Goal: Check status

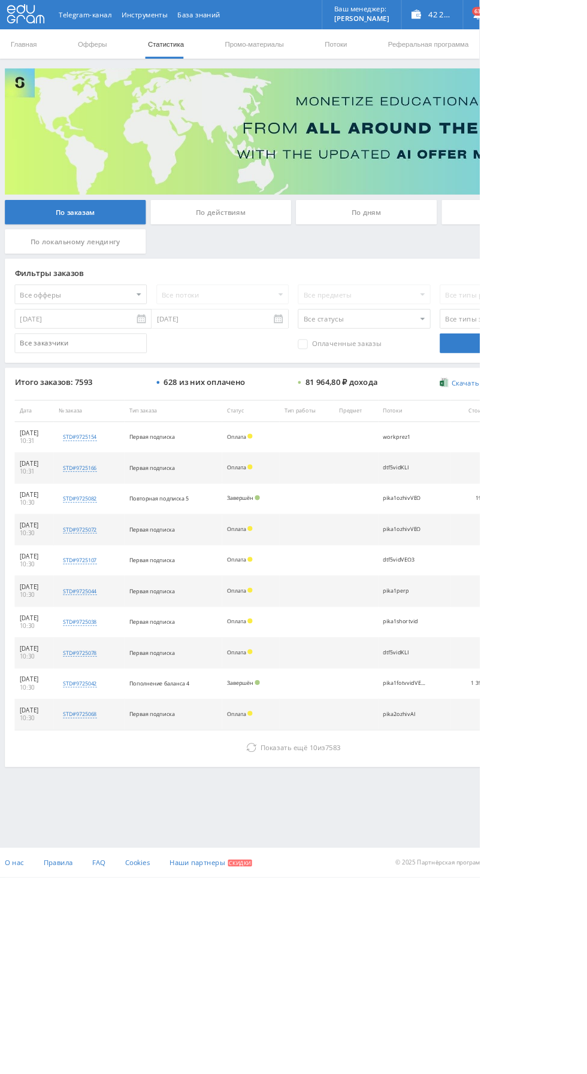
click at [473, 268] on div "По дням" at bounding box center [448, 260] width 172 height 30
click at [0, 0] on input "По дням" at bounding box center [0, 0] width 0 height 0
click at [301, 913] on use at bounding box center [307, 915] width 12 height 11
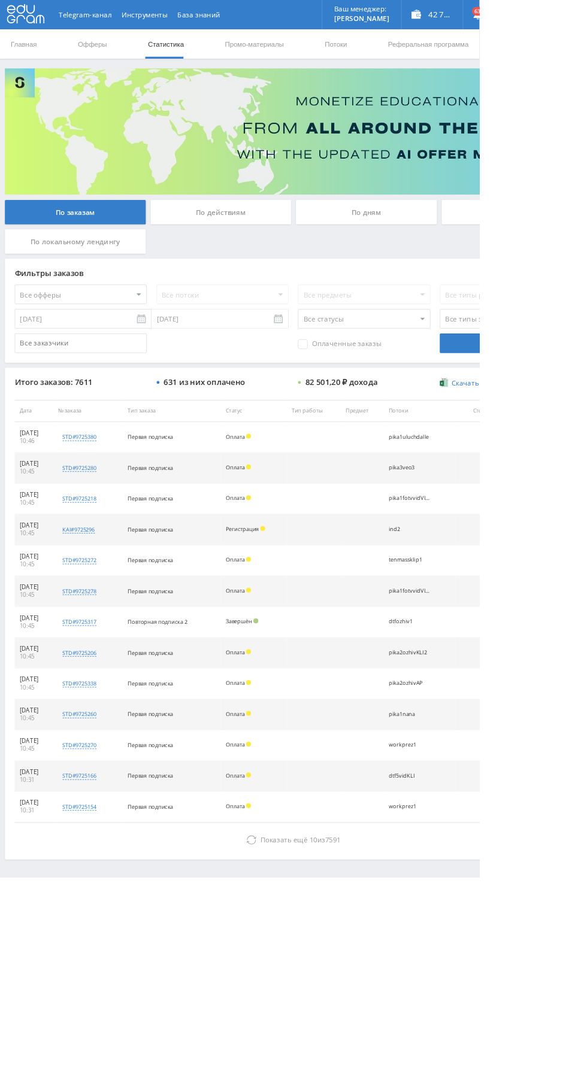
click at [302, 1026] on icon at bounding box center [308, 1029] width 12 height 12
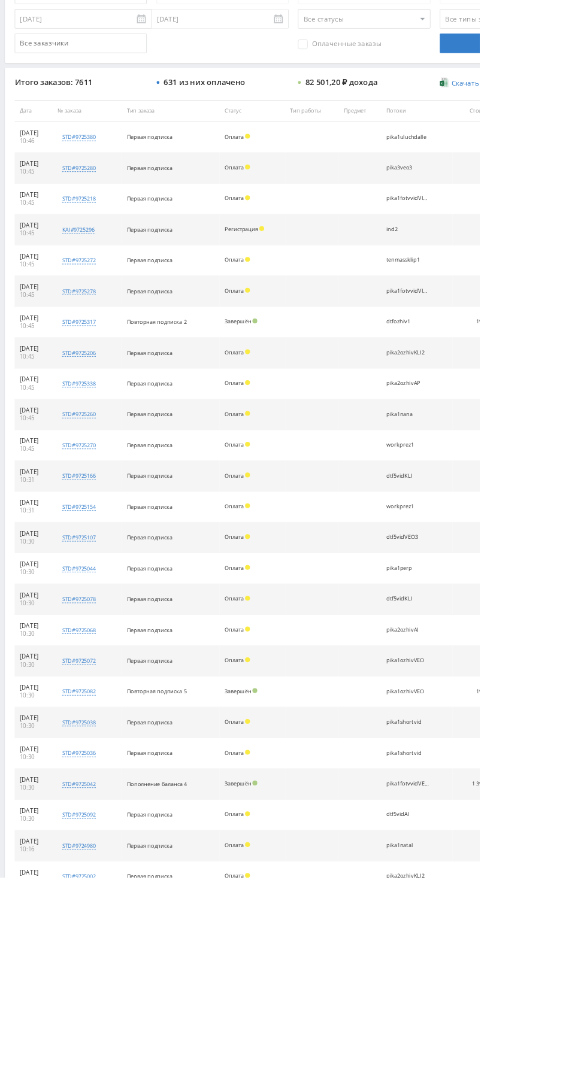
scroll to position [367, 0]
